Goal: Information Seeking & Learning: Learn about a topic

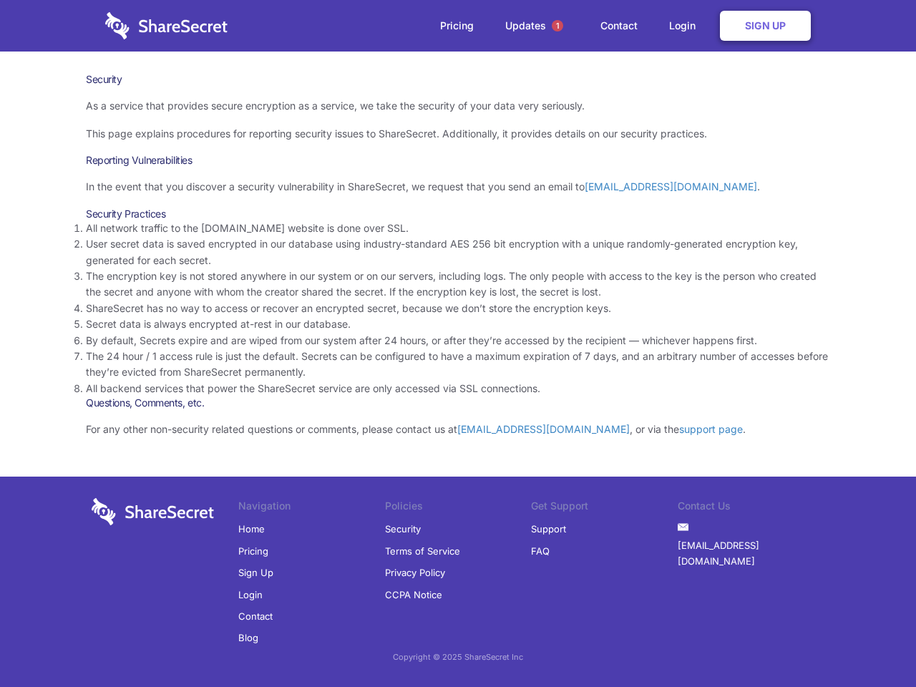
click at [458, 344] on li "By default, Secrets expire and are wiped from our system after 24 hours, or aft…" at bounding box center [458, 341] width 744 height 16
click at [558, 26] on span "1" at bounding box center [557, 25] width 11 height 11
